Goal: Task Accomplishment & Management: Manage account settings

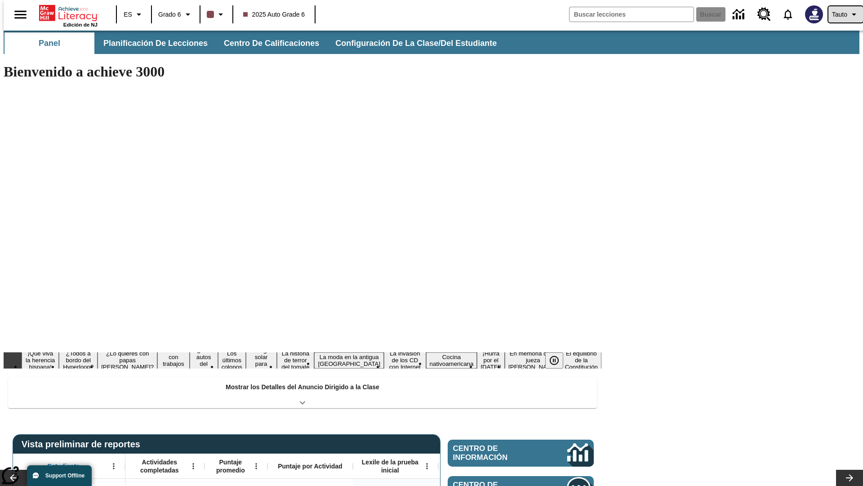
click at [841, 14] on span "Tauto" at bounding box center [839, 14] width 15 height 9
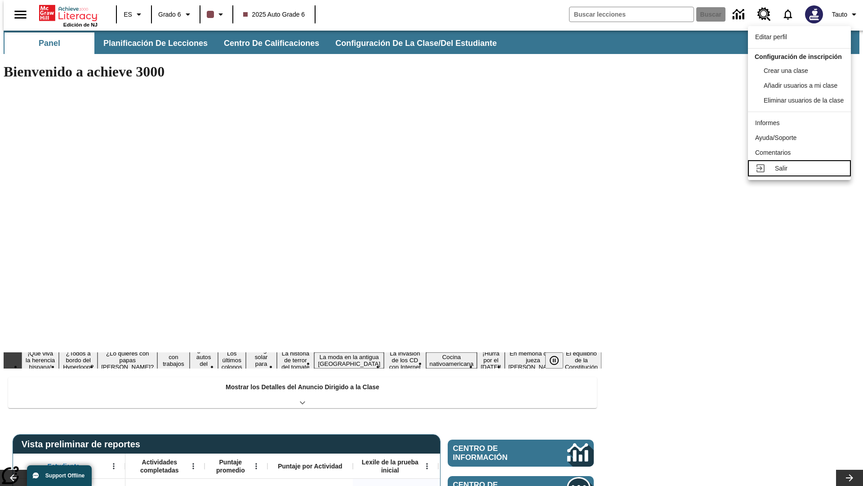
click at [802, 173] on div "Salir" at bounding box center [809, 168] width 69 height 9
